Goal: Task Accomplishment & Management: Use online tool/utility

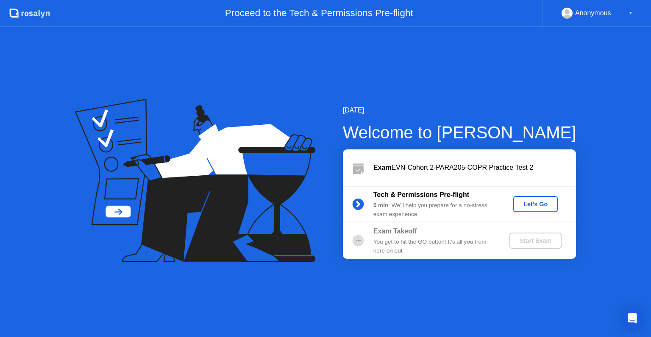
click at [470, 168] on div "Exam EVN-Cohort 2-PARA205-COPR Practice Test 2" at bounding box center [475, 167] width 203 height 10
click at [529, 207] on div "Let's Go" at bounding box center [536, 204] width 38 height 7
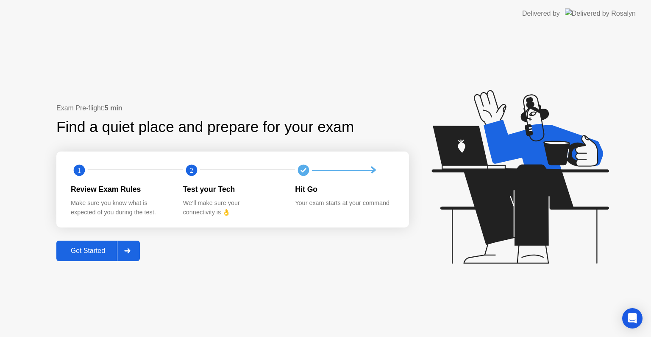
click at [132, 250] on div at bounding box center [127, 251] width 20 height 20
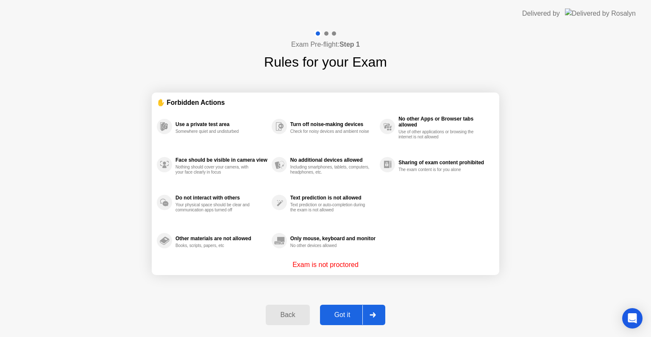
click at [374, 315] on icon at bounding box center [373, 314] width 6 height 5
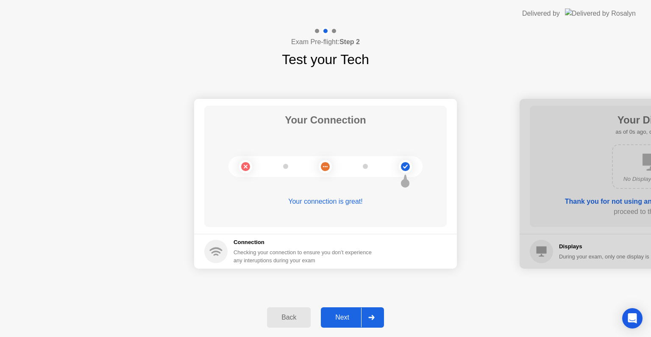
click at [374, 315] on icon at bounding box center [371, 317] width 6 height 5
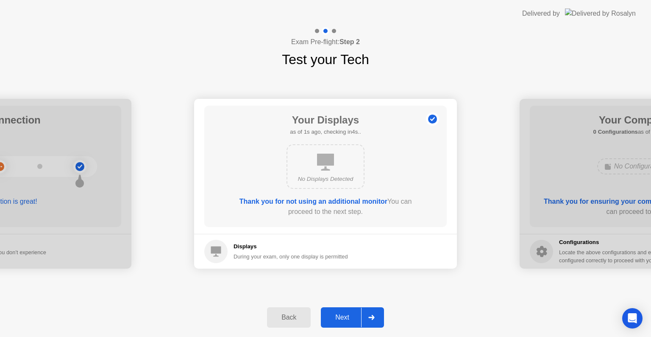
click at [374, 315] on icon at bounding box center [371, 317] width 6 height 5
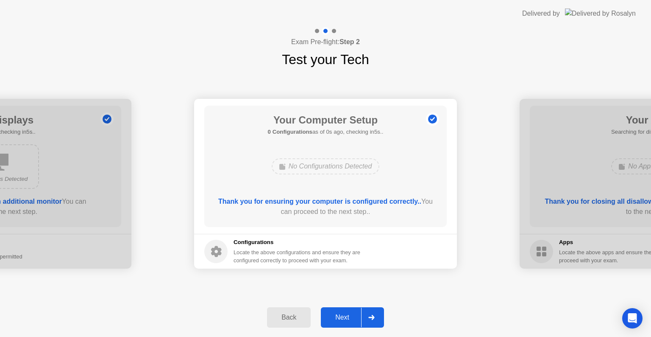
click at [374, 315] on icon at bounding box center [371, 317] width 6 height 5
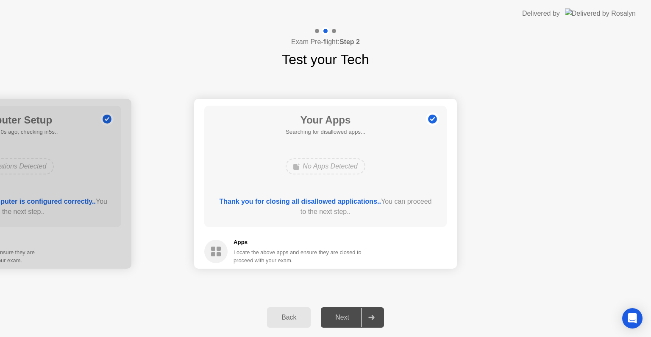
click at [374, 315] on icon at bounding box center [371, 317] width 6 height 5
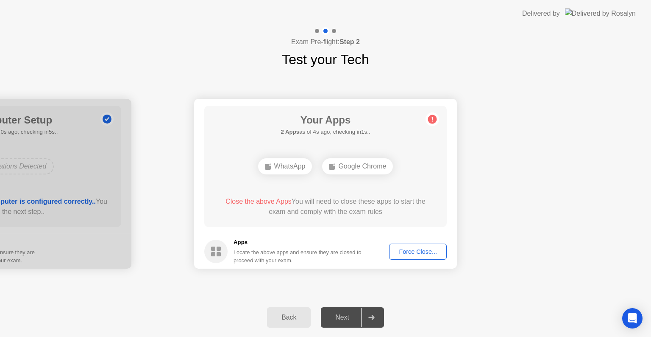
click at [413, 253] on div "Force Close..." at bounding box center [418, 251] width 52 height 7
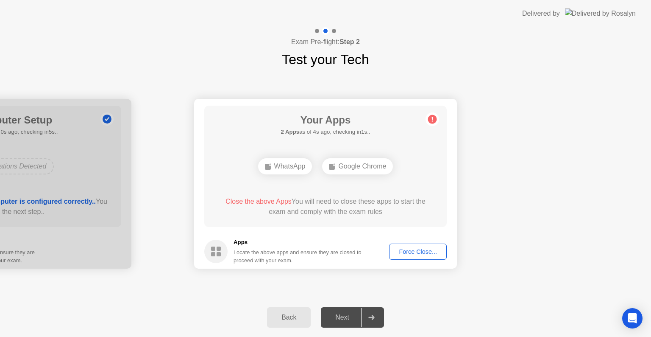
click at [417, 253] on div "Force Close..." at bounding box center [418, 251] width 52 height 7
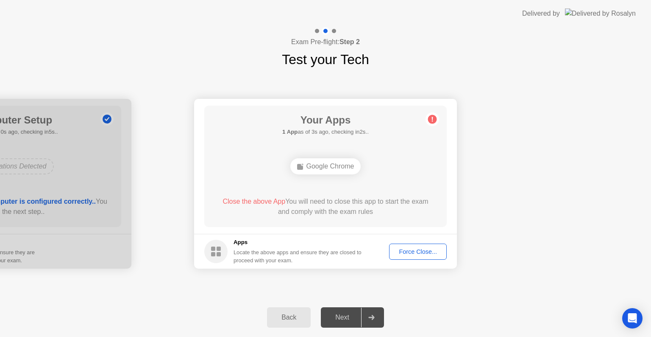
click at [417, 253] on div "Force Close..." at bounding box center [418, 251] width 52 height 7
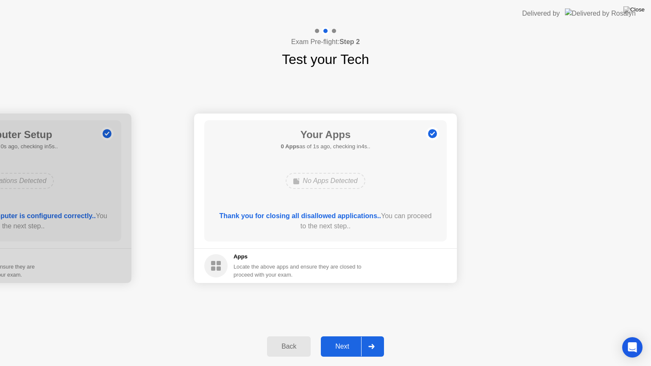
click at [374, 336] on icon at bounding box center [371, 346] width 6 height 5
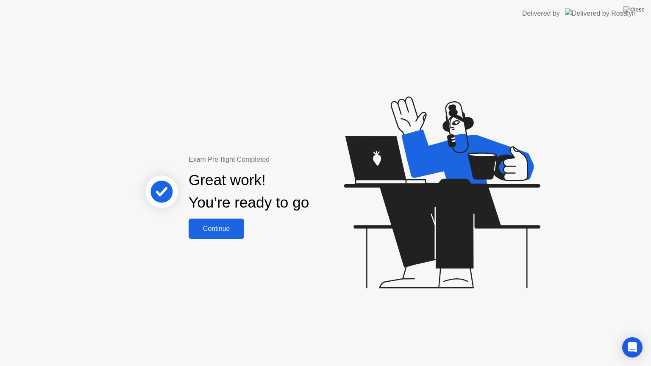
click at [209, 226] on div "Continue" at bounding box center [216, 229] width 50 height 8
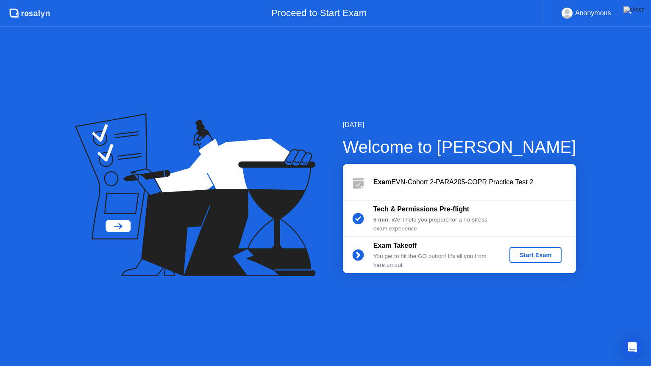
click at [480, 187] on div "Exam EVN-Cohort 2-PARA205-COPR Practice Test 2" at bounding box center [475, 182] width 203 height 10
click at [629, 13] on div "▼" at bounding box center [631, 13] width 4 height 11
click at [583, 95] on div "[DATE] Welcome to [PERSON_NAME] EVN-Cohort 2-PARA205-COPR Practice Test 2 Tech …" at bounding box center [325, 196] width 651 height 339
click at [530, 255] on div "Start Exam" at bounding box center [535, 255] width 45 height 7
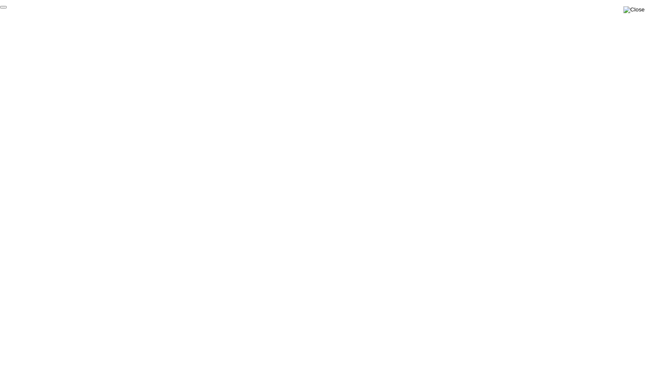
click at [638, 11] on img at bounding box center [634, 9] width 21 height 7
